Goal: Information Seeking & Learning: Understand process/instructions

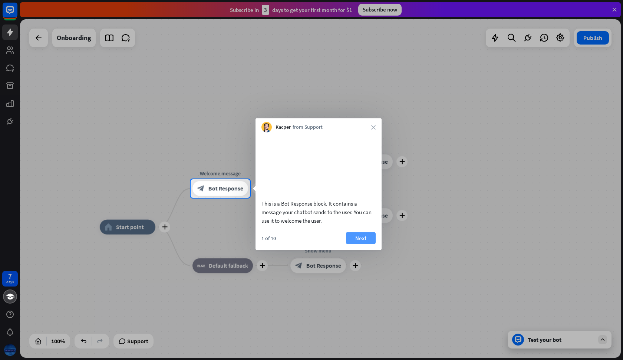
click at [349, 244] on button "Next" at bounding box center [361, 238] width 30 height 12
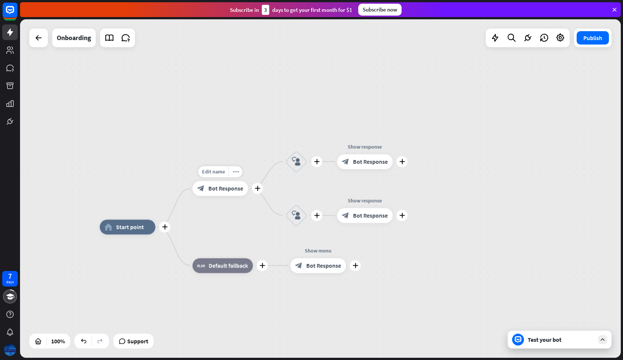
click at [268, 184] on div "7 days close Product Help First steps Get started with ChatBot Help Center Foll…" at bounding box center [311, 180] width 623 height 360
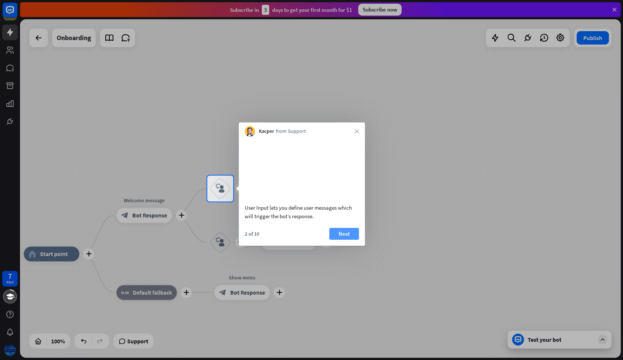
click at [339, 240] on button "Next" at bounding box center [344, 234] width 30 height 12
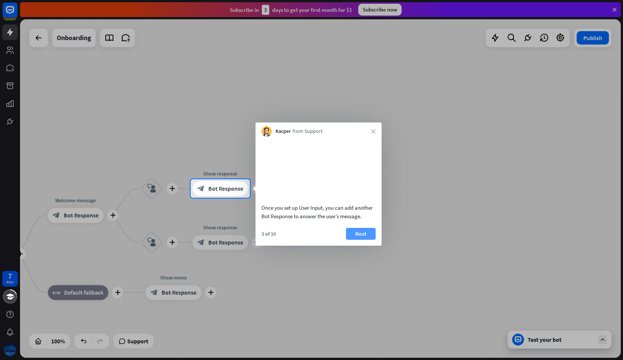
click at [356, 240] on button "Next" at bounding box center [361, 234] width 30 height 12
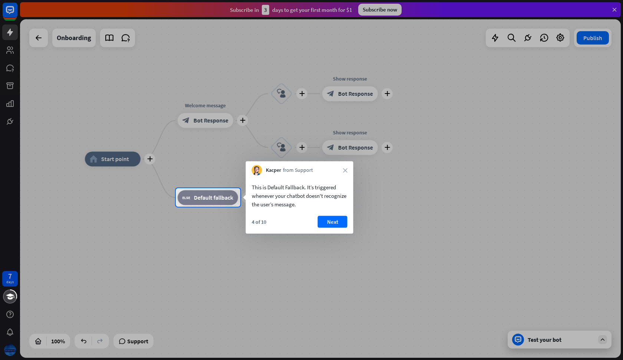
drag, startPoint x: 320, startPoint y: 227, endPoint x: 338, endPoint y: 213, distance: 22.8
click at [338, 213] on body "7 days close Product Help First steps Get started with ChatBot Help Center Foll…" at bounding box center [311, 180] width 623 height 360
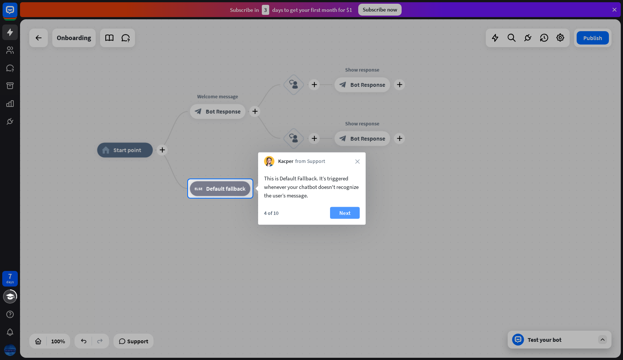
click at [342, 217] on button "Next" at bounding box center [345, 213] width 30 height 12
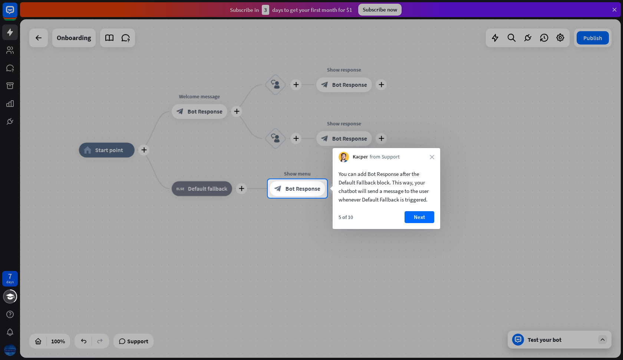
click at [318, 239] on div at bounding box center [311, 279] width 623 height 162
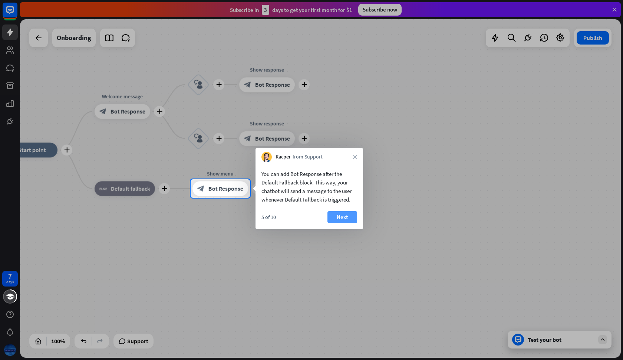
click at [334, 218] on button "Next" at bounding box center [342, 217] width 30 height 12
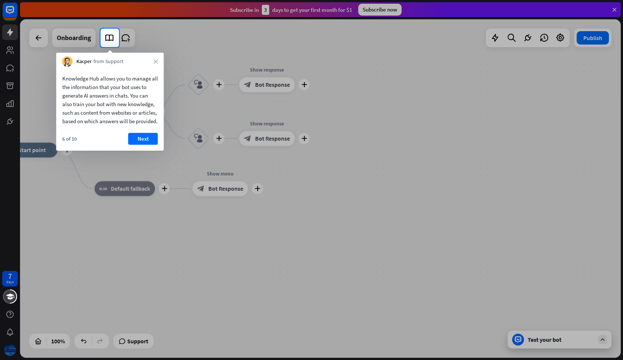
click at [292, 242] on div at bounding box center [311, 203] width 623 height 313
click at [148, 145] on button "Next" at bounding box center [143, 139] width 30 height 12
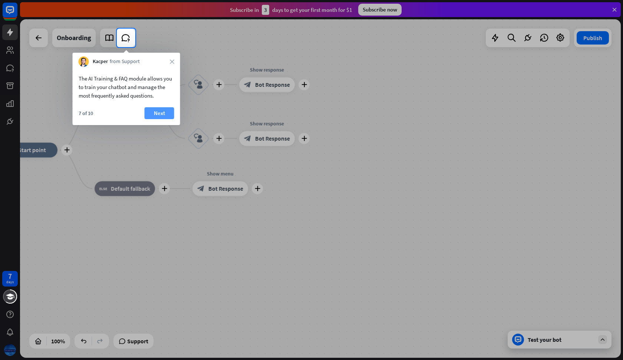
click at [161, 112] on button "Next" at bounding box center [160, 113] width 30 height 12
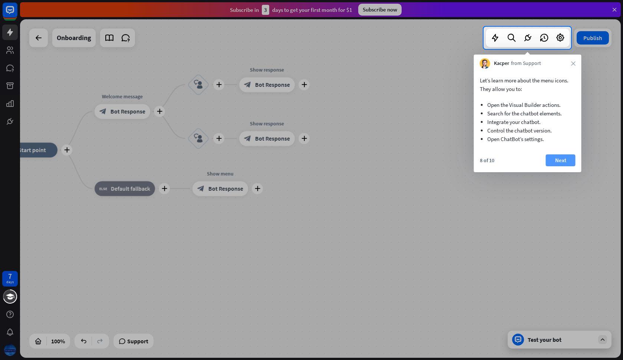
click at [551, 157] on button "Next" at bounding box center [561, 160] width 30 height 12
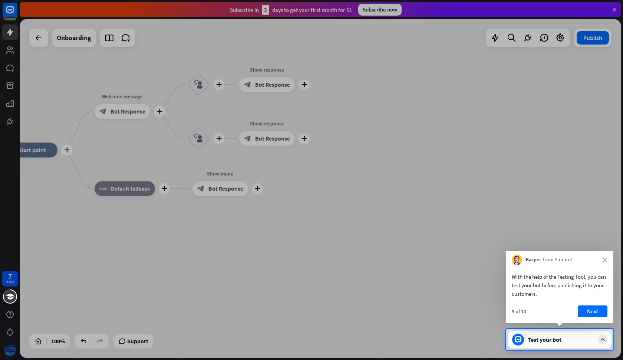
click at [535, 260] on span "Kacper" at bounding box center [533, 259] width 15 height 7
click at [579, 307] on button "Next" at bounding box center [593, 311] width 30 height 12
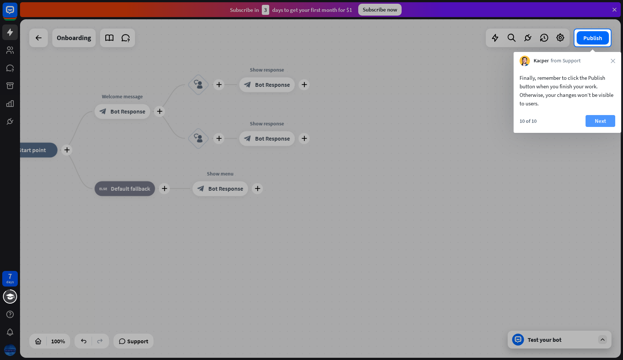
click at [602, 116] on button "Next" at bounding box center [601, 121] width 30 height 12
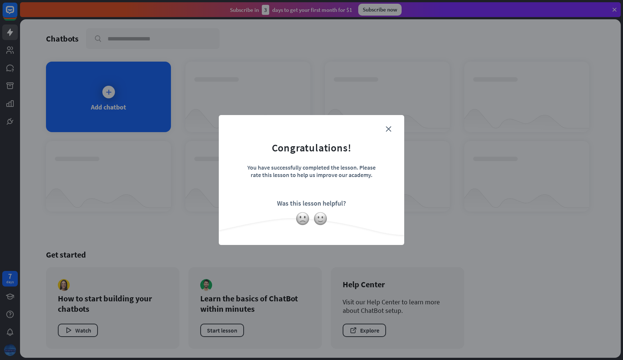
click at [392, 124] on form "Congratulations! You have successfully completed the lesson. Please rate this l…" at bounding box center [311, 168] width 167 height 89
click at [388, 126] on icon "close" at bounding box center [389, 129] width 6 height 6
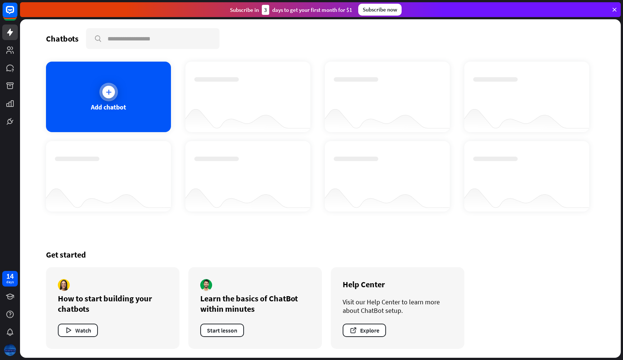
click at [137, 112] on div "Add chatbot" at bounding box center [108, 97] width 125 height 70
